Goal: Task Accomplishment & Management: Use online tool/utility

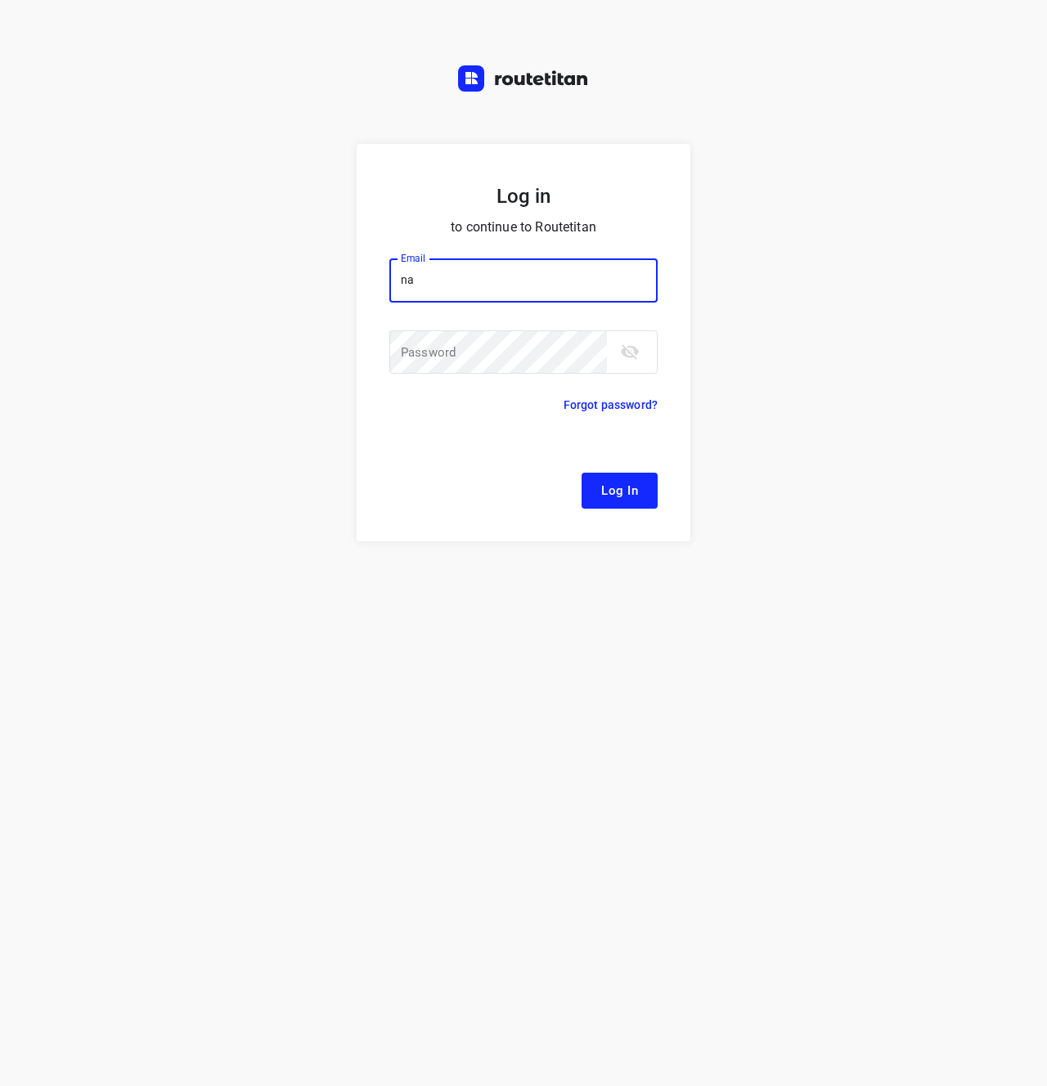
type input "n"
type input "[EMAIL_ADDRESS][DOMAIN_NAME]"
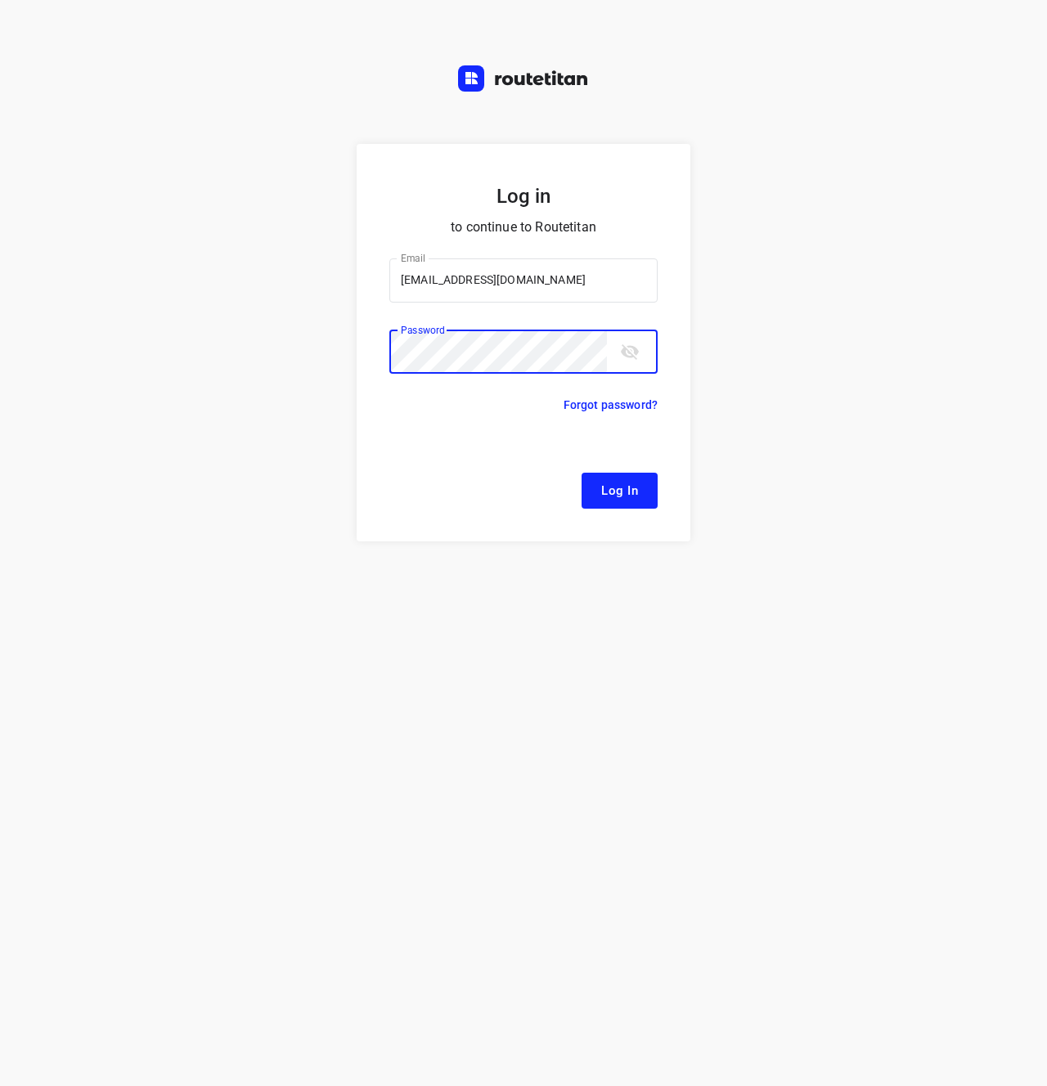
click at [640, 496] on button "Log In" at bounding box center [620, 491] width 76 height 36
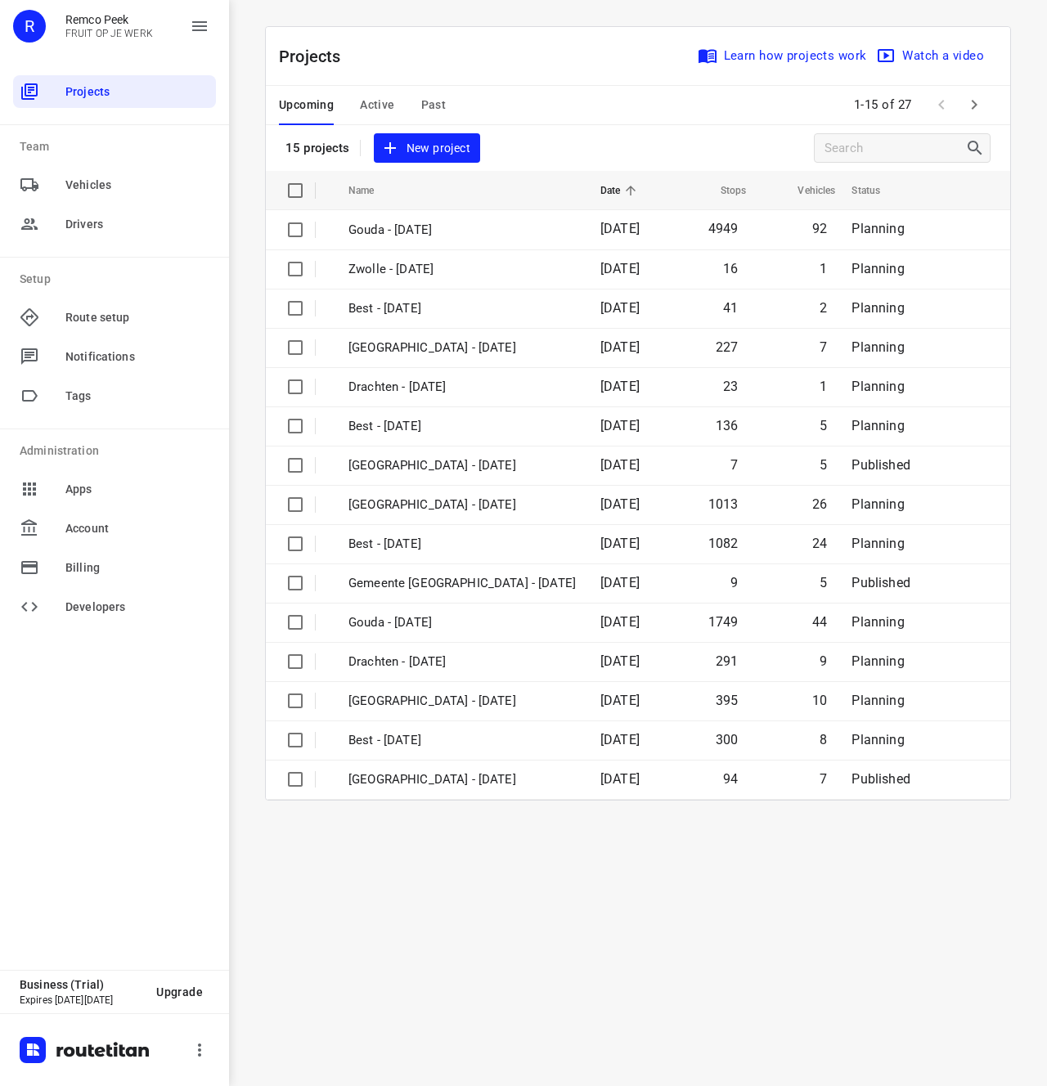
click at [368, 102] on span "Active" at bounding box center [377, 105] width 34 height 20
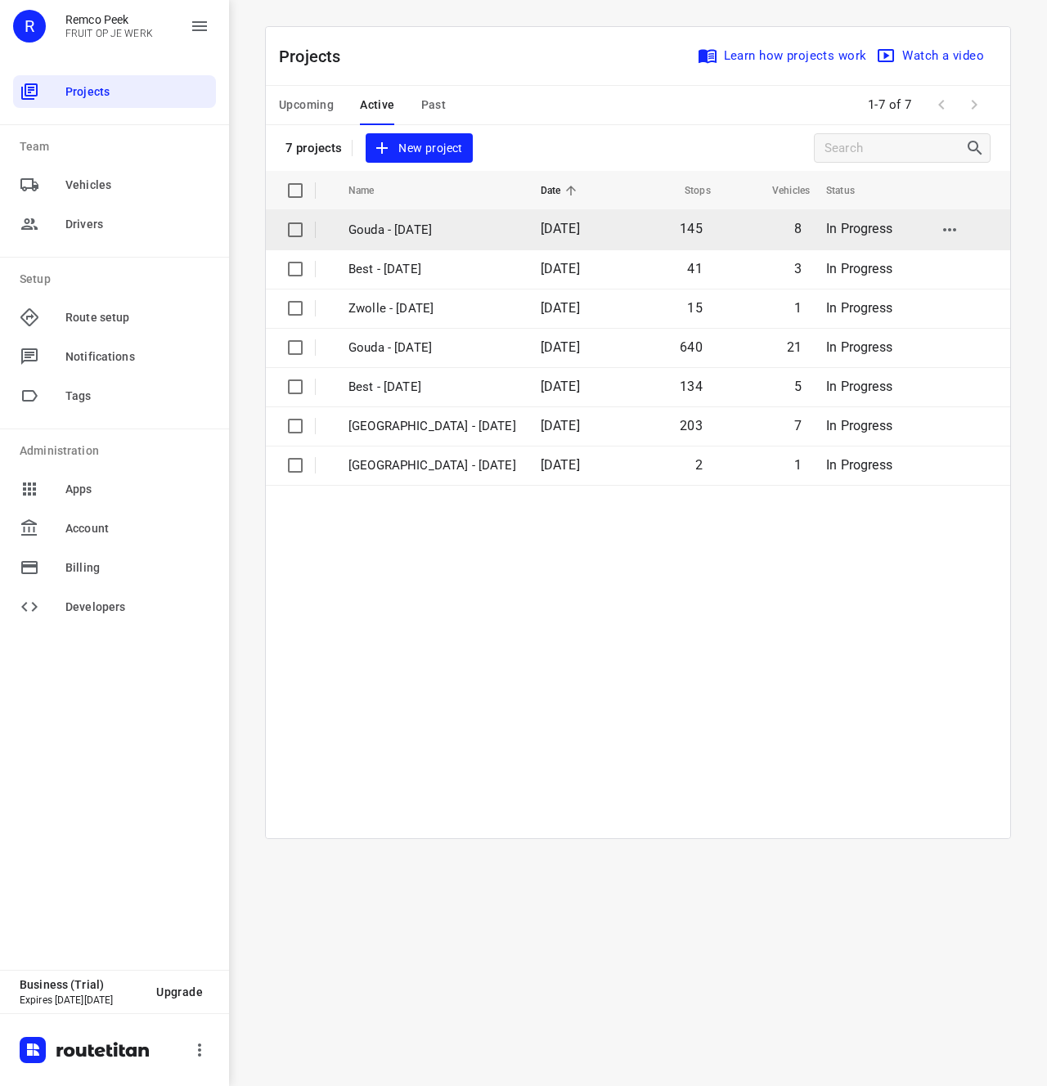
click at [430, 234] on p "Gouda - [DATE]" at bounding box center [432, 230] width 168 height 19
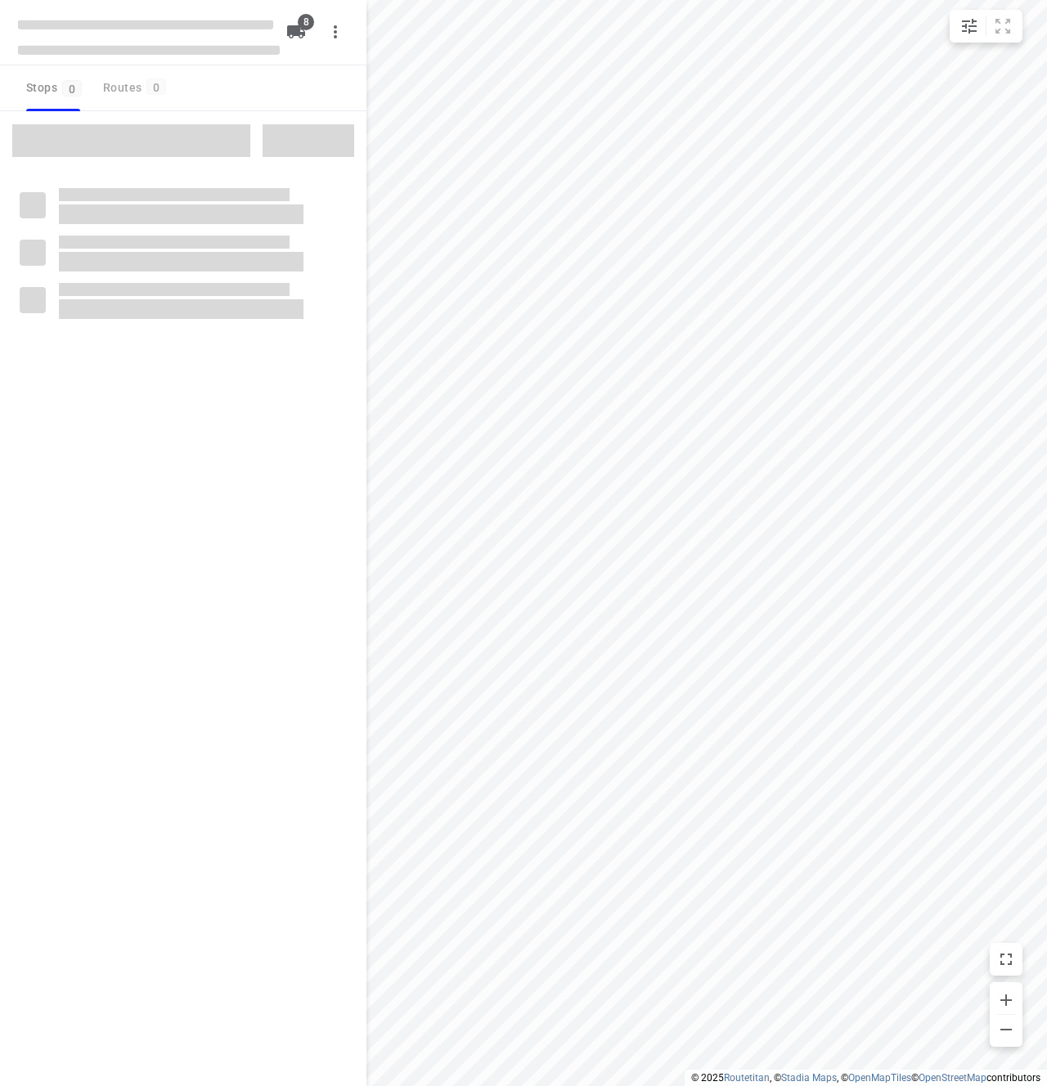
type input "distance"
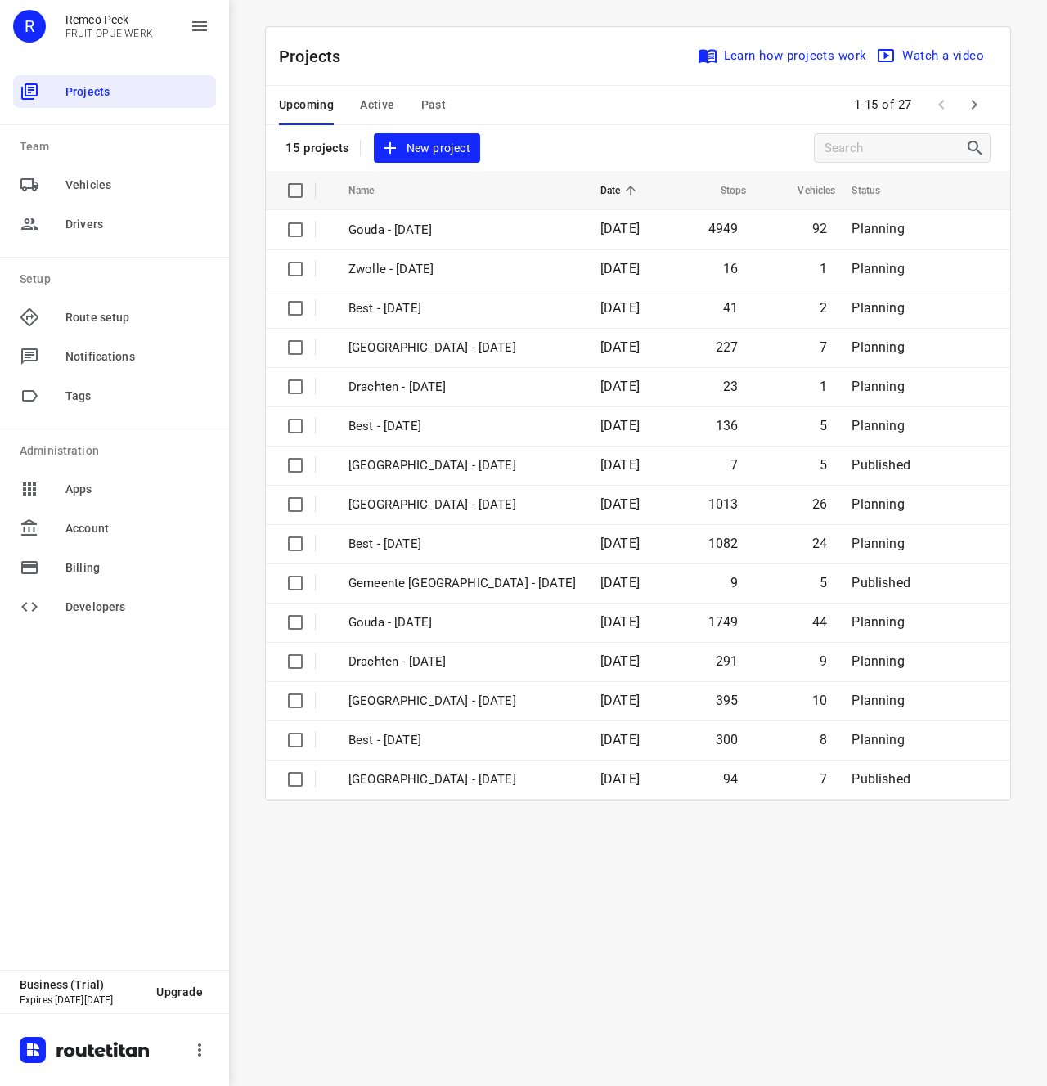
click at [578, 951] on div "i © 2025 Routetitan , © Stadia Maps , © OpenMapTiles © OpenStreetMap contributo…" at bounding box center [638, 543] width 818 height 1086
click at [580, 815] on div "i © 2025 Routetitan , © Stadia Maps , © OpenMapTiles © OpenStreetMap contributo…" at bounding box center [638, 543] width 818 height 1086
click at [205, 1054] on button "button" at bounding box center [199, 1050] width 33 height 33
click at [465, 977] on div at bounding box center [523, 543] width 1047 height 1086
click at [461, 977] on div "i © 2025 Routetitan , © Stadia Maps , © OpenMapTiles © OpenStreetMap contributo…" at bounding box center [638, 543] width 818 height 1086
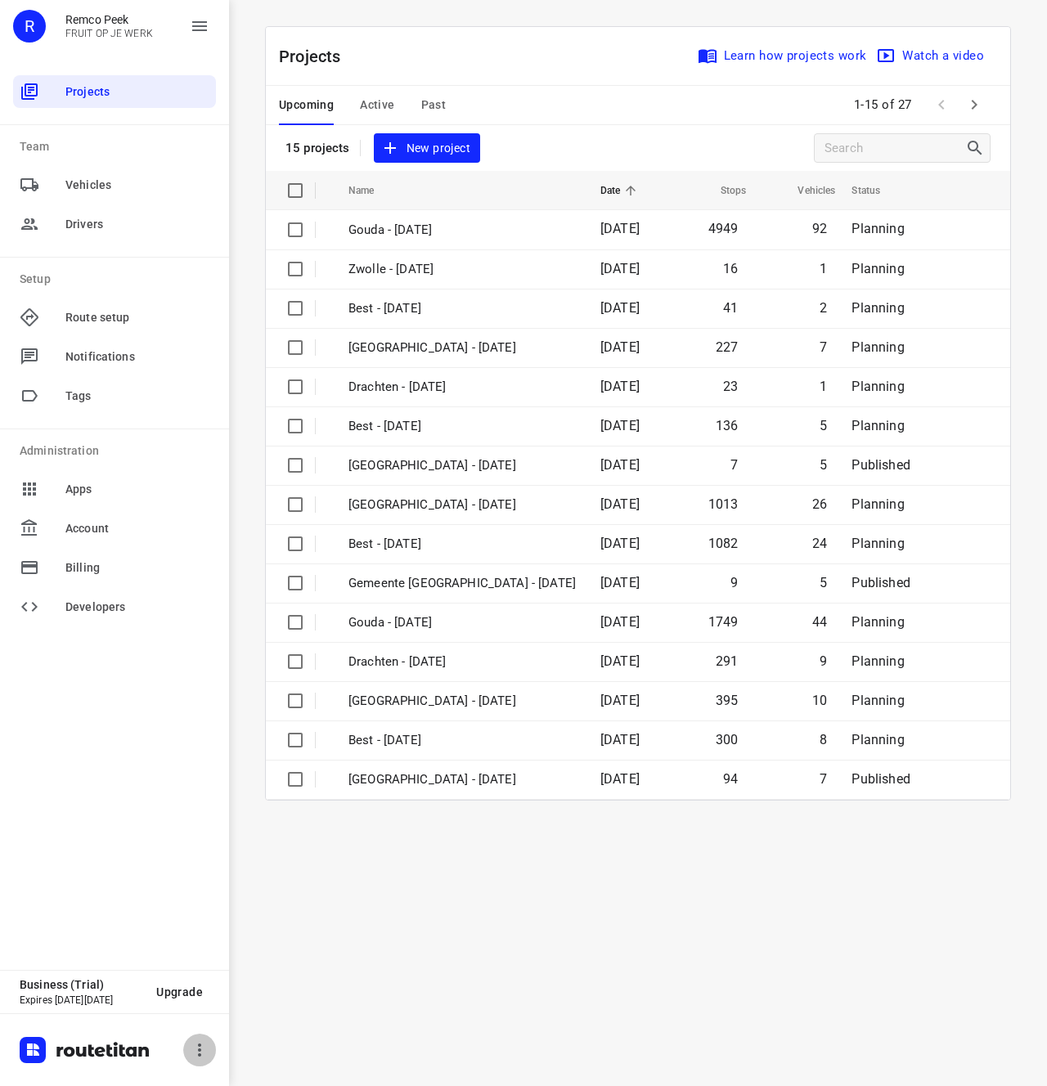
click at [208, 1042] on icon "button" at bounding box center [200, 1050] width 20 height 20
click at [489, 977] on div at bounding box center [523, 543] width 1047 height 1086
